Goal: Task Accomplishment & Management: Use online tool/utility

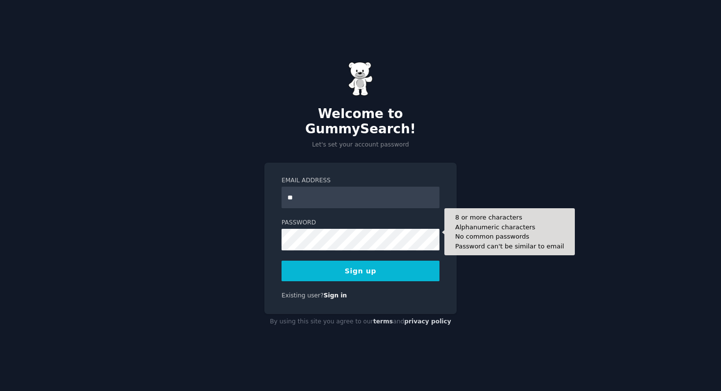
type input "*"
type input "**********"
click at [282, 261] on button "Sign up" at bounding box center [361, 271] width 158 height 21
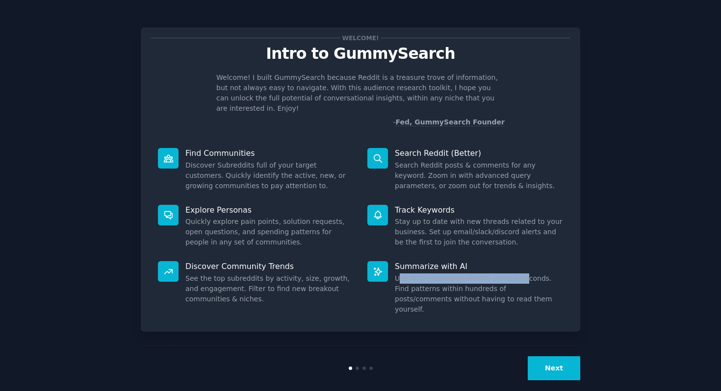
drag, startPoint x: 518, startPoint y: 269, endPoint x: 397, endPoint y: 269, distance: 120.7
click at [399, 274] on dd "Use AI to summarize Reddit posts in seconds. Find patterns within hundreds of p…" at bounding box center [479, 294] width 168 height 41
click at [517, 346] on div "Next" at bounding box center [360, 368] width 439 height 45
click at [547, 357] on button "Next" at bounding box center [554, 369] width 52 height 24
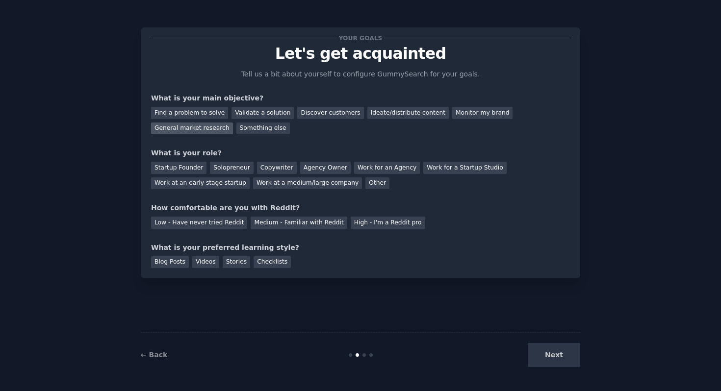
click at [223, 131] on div "General market research" at bounding box center [192, 129] width 82 height 12
click at [239, 184] on div "Work at an early stage startup" at bounding box center [200, 184] width 99 height 12
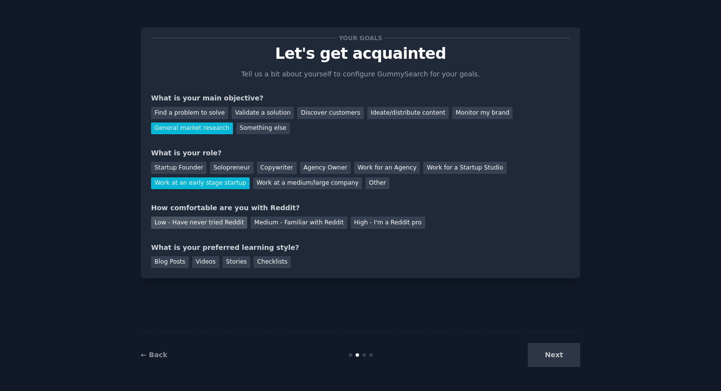
click at [228, 220] on div "Low - Have never tried Reddit" at bounding box center [199, 223] width 96 height 12
click at [213, 263] on div "Videos" at bounding box center [205, 263] width 27 height 12
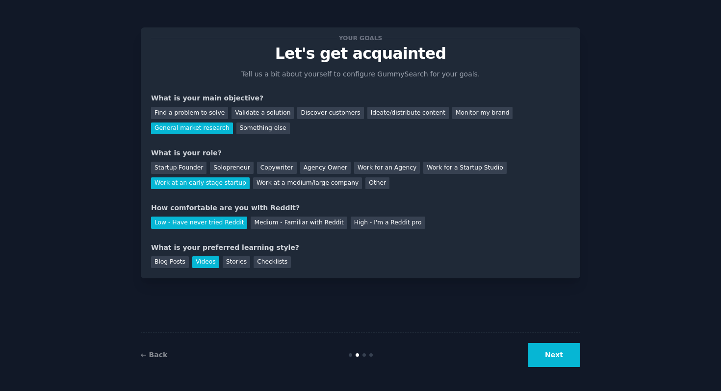
click at [576, 357] on button "Next" at bounding box center [554, 355] width 52 height 24
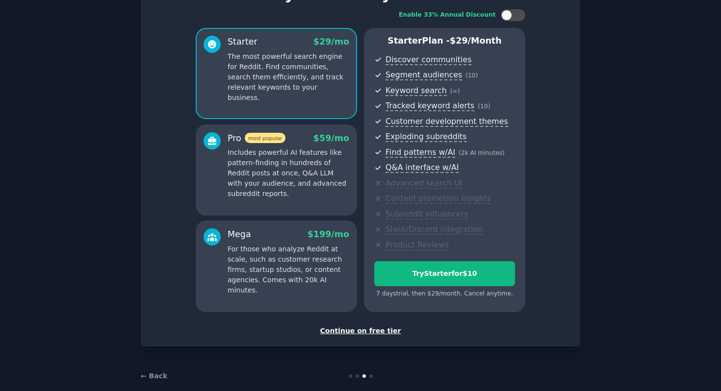
scroll to position [58, 0]
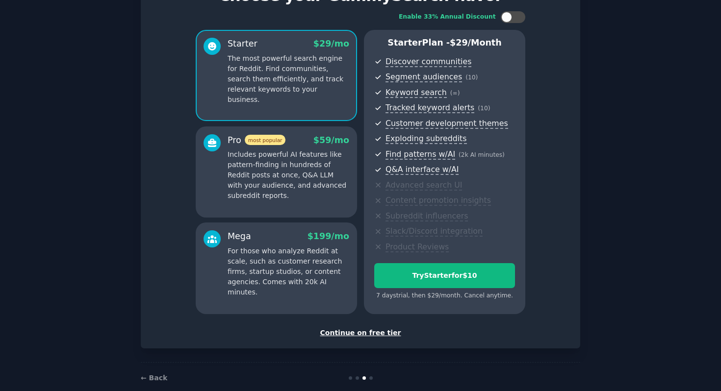
click at [392, 337] on div "Continue on free tier" at bounding box center [360, 333] width 419 height 10
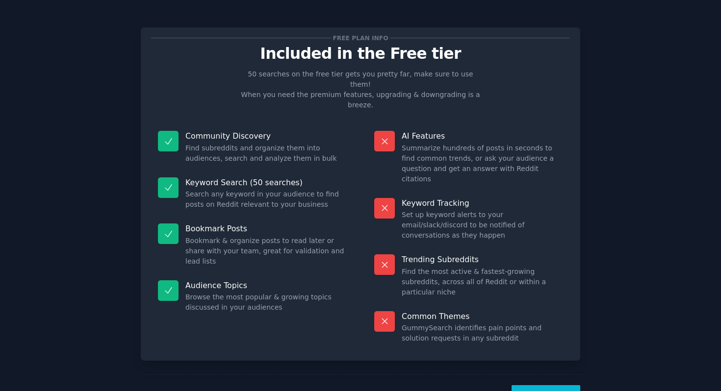
click at [536, 386] on button "Let's Go!" at bounding box center [546, 398] width 69 height 24
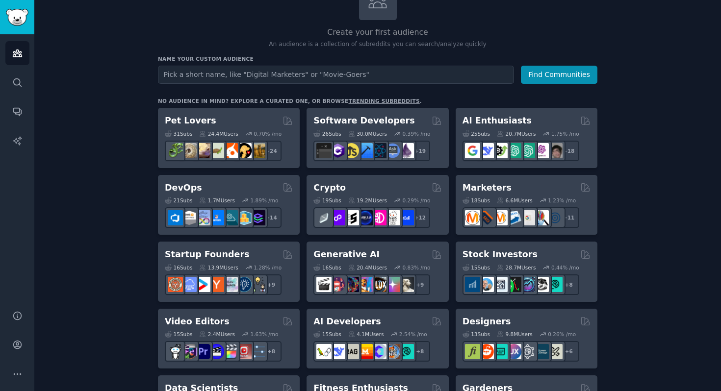
scroll to position [83, 0]
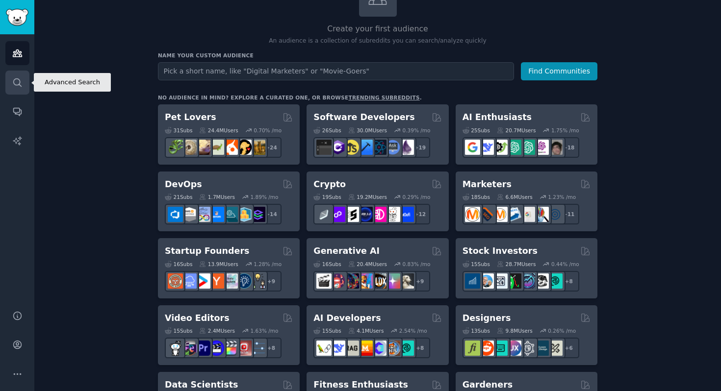
click at [24, 82] on link "Search" at bounding box center [17, 83] width 24 height 24
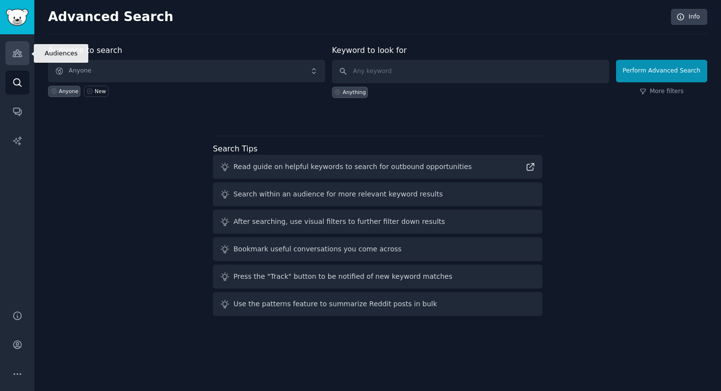
click at [27, 59] on link "Audiences" at bounding box center [17, 53] width 24 height 24
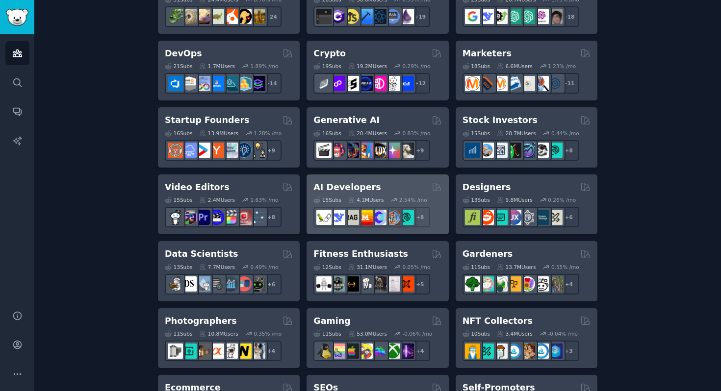
scroll to position [69, 0]
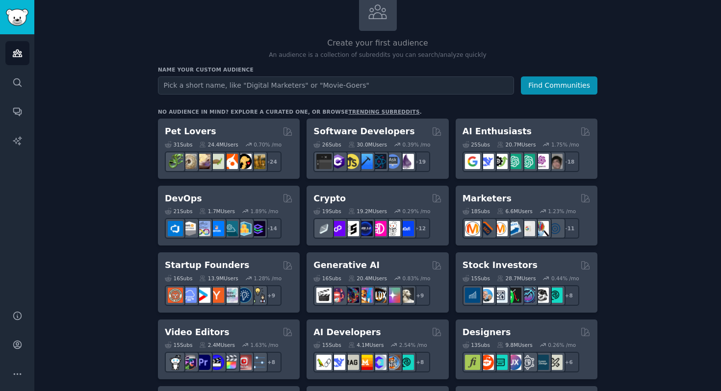
type input "a"
type input "최근에 마케팅 바이럴 터진 것"
click at [521, 77] on button "Find Communities" at bounding box center [559, 86] width 77 height 18
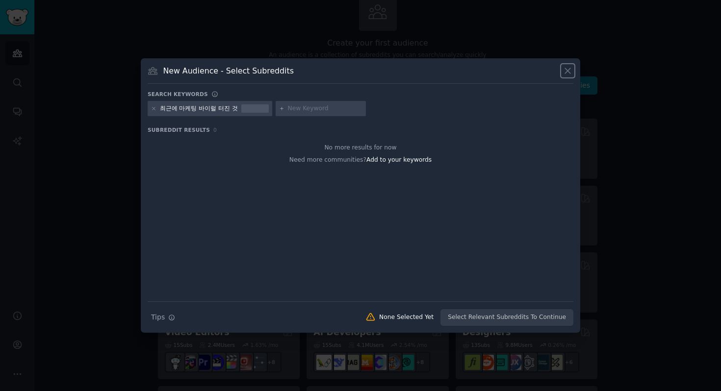
click at [568, 72] on icon at bounding box center [568, 71] width 10 height 10
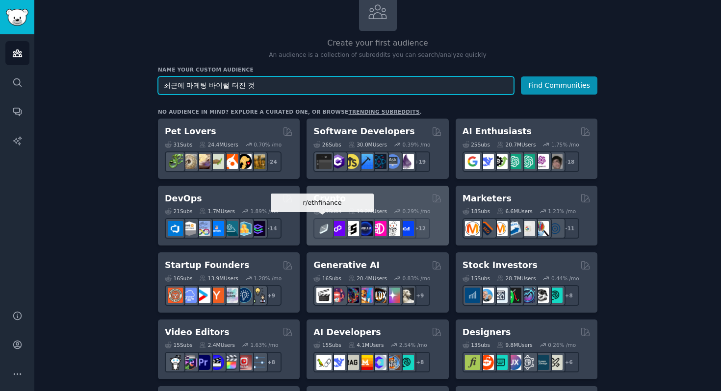
scroll to position [249, 0]
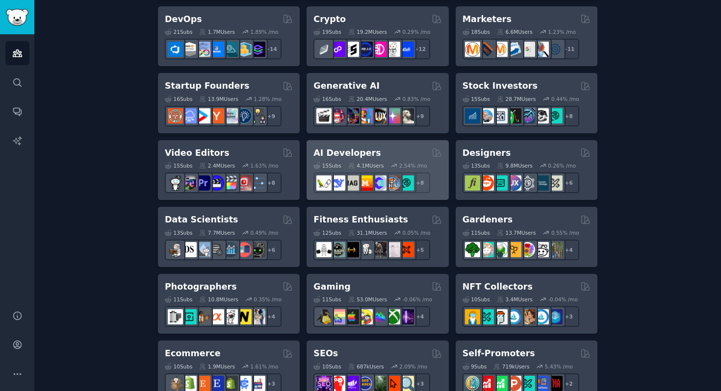
click at [365, 155] on h2 "AI Developers" at bounding box center [346, 153] width 67 height 12
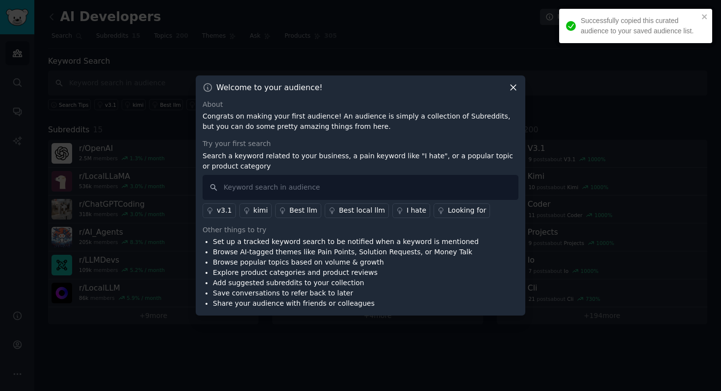
click at [509, 91] on icon at bounding box center [513, 87] width 10 height 10
